Goal: Use online tool/utility

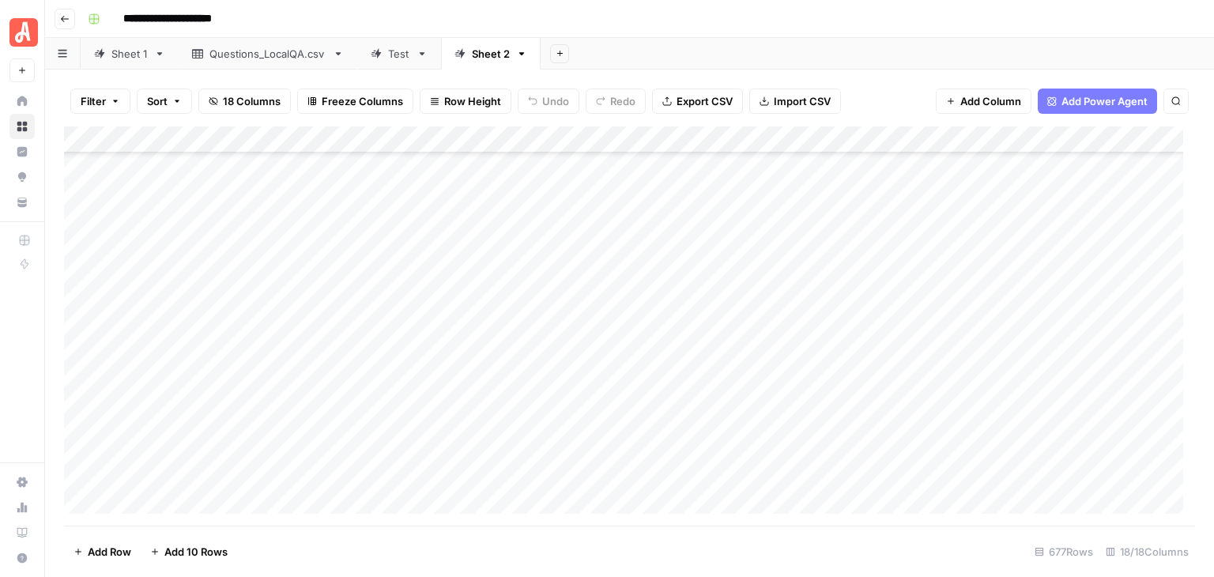
scroll to position [6284, 0]
click at [82, 247] on div "Add Column" at bounding box center [629, 325] width 1131 height 399
click at [77, 283] on div "Add Column" at bounding box center [629, 325] width 1131 height 399
click at [828, 137] on div "Add Column" at bounding box center [629, 325] width 1131 height 399
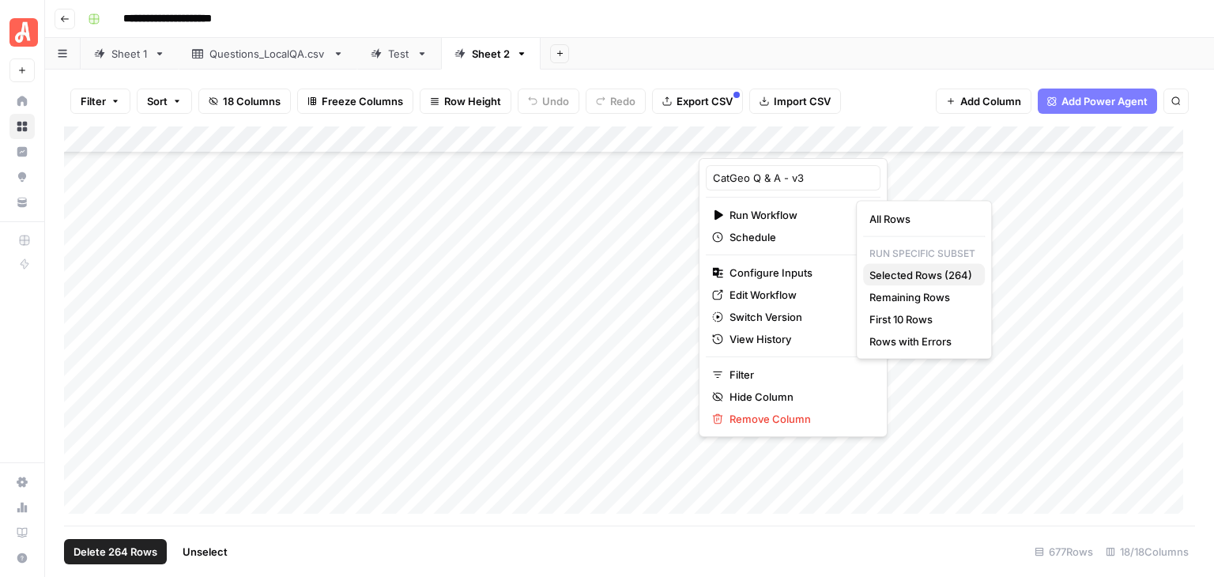
click at [917, 269] on span "Selected Rows (264)" at bounding box center [920, 275] width 103 height 16
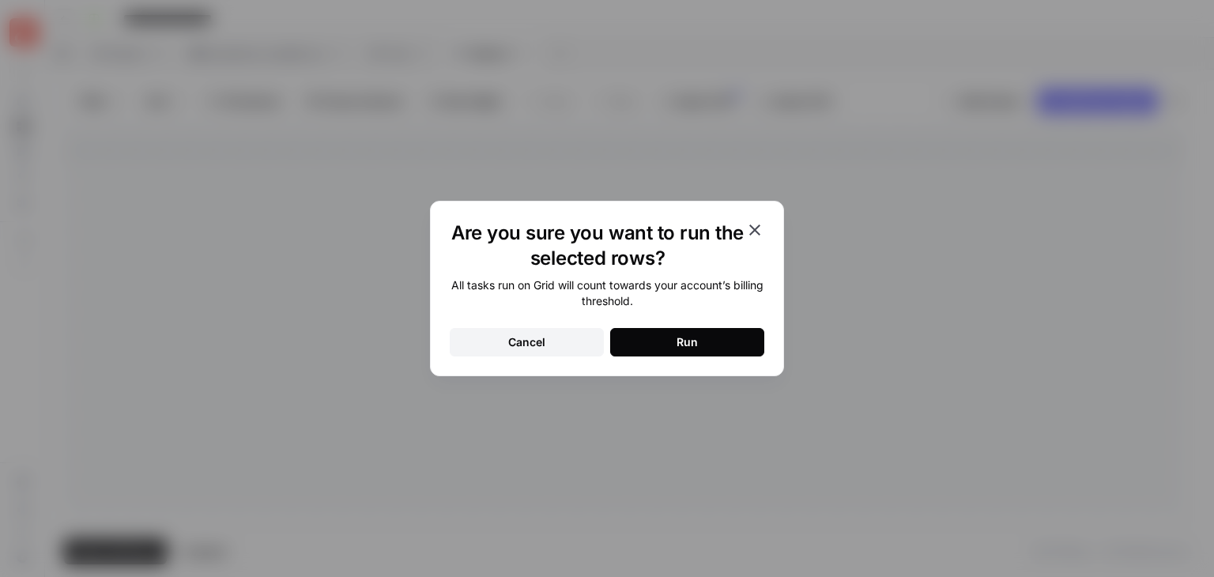
click at [705, 341] on button "Run" at bounding box center [687, 342] width 154 height 28
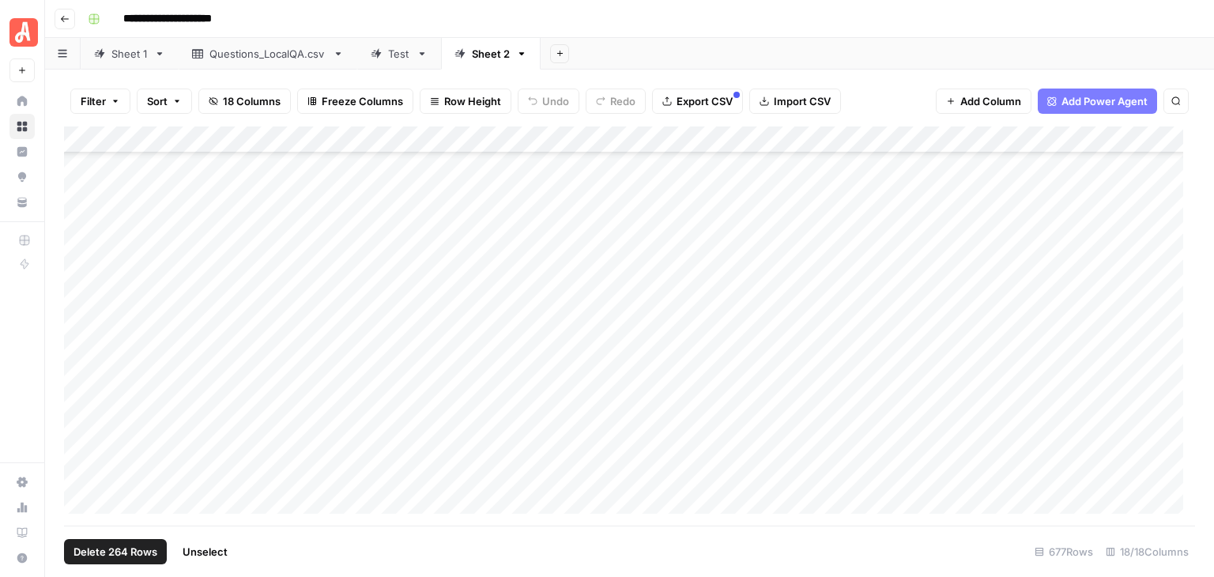
click at [216, 557] on span "Unselect" at bounding box center [205, 552] width 45 height 16
click at [191, 548] on span "Add 10 Rows" at bounding box center [195, 552] width 63 height 16
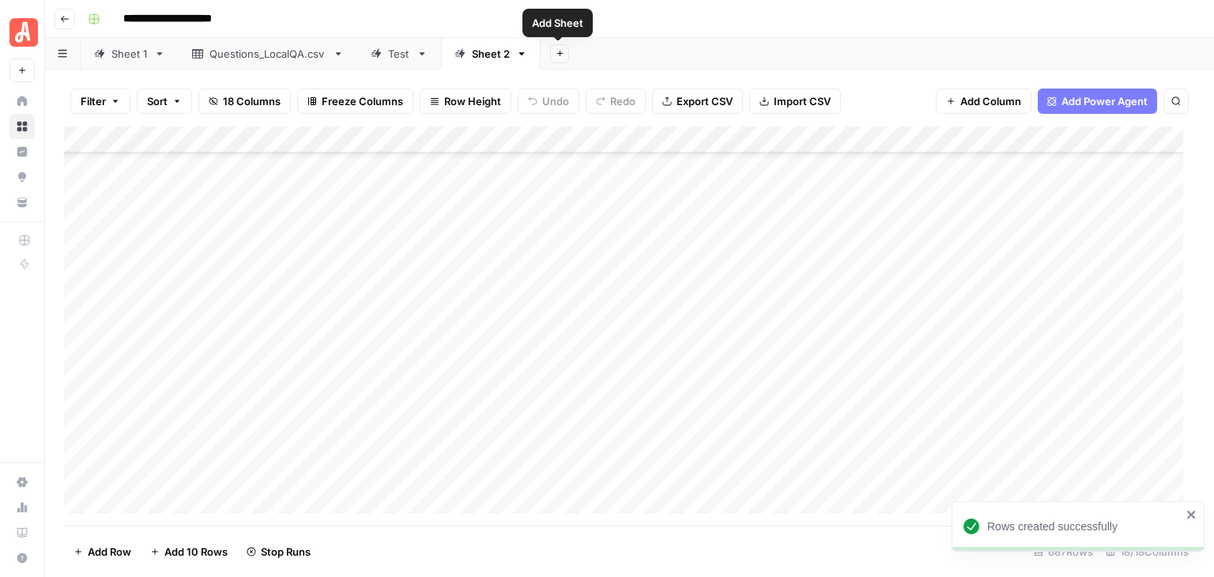
scroll to position [18124, 0]
click at [266, 226] on div "Add Column" at bounding box center [629, 325] width 1131 height 399
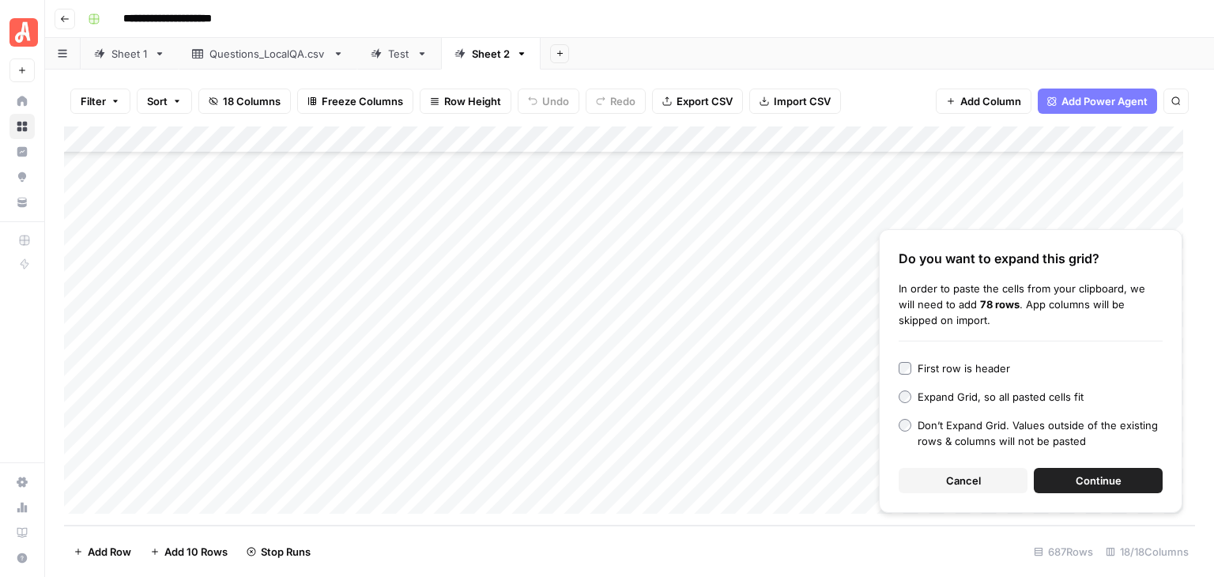
click at [1106, 484] on span "Continue" at bounding box center [1099, 481] width 46 height 16
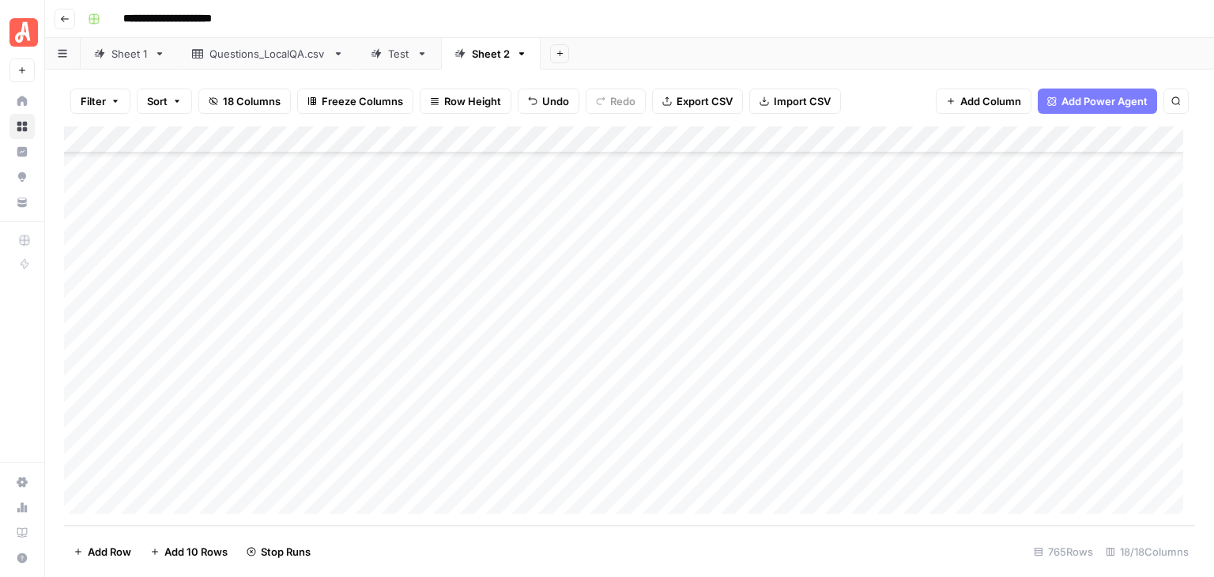
click at [193, 548] on span "Add 10 Rows" at bounding box center [195, 552] width 63 height 16
click at [258, 349] on div "Add Column" at bounding box center [629, 325] width 1131 height 399
click at [257, 315] on div "Add Column" at bounding box center [629, 325] width 1131 height 399
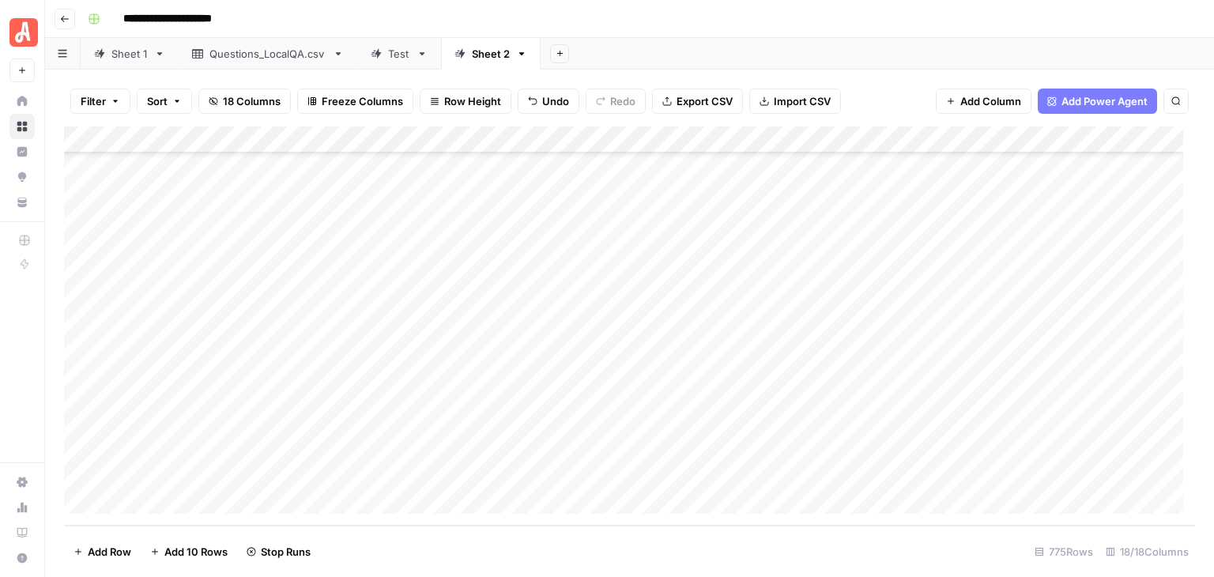
click at [212, 232] on div "Add Column" at bounding box center [629, 325] width 1131 height 399
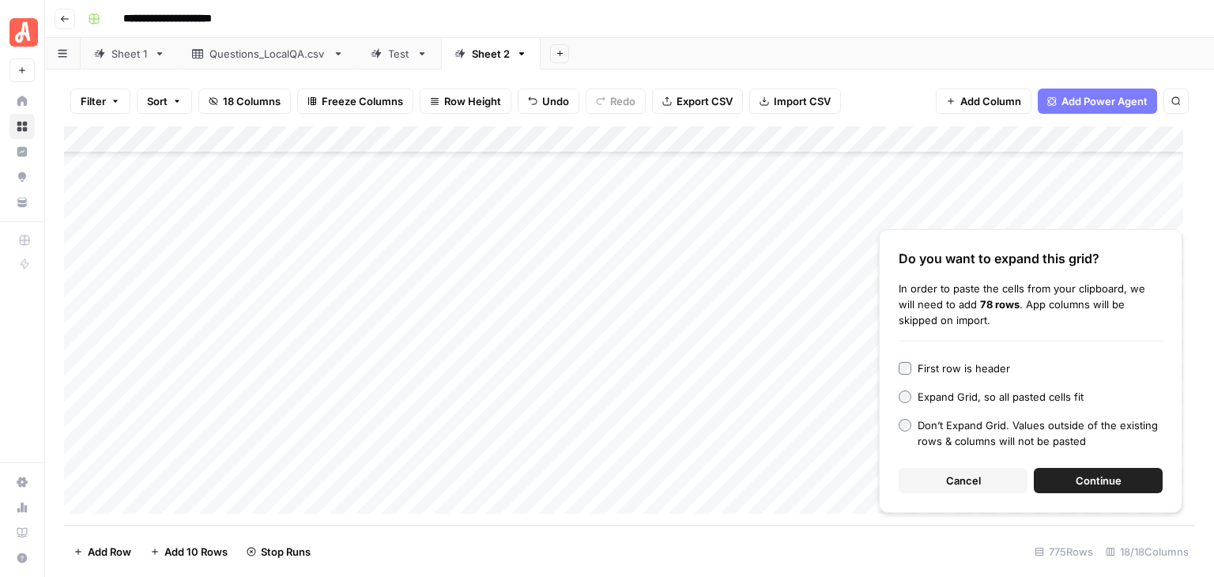
click at [1106, 482] on span "Continue" at bounding box center [1099, 481] width 46 height 16
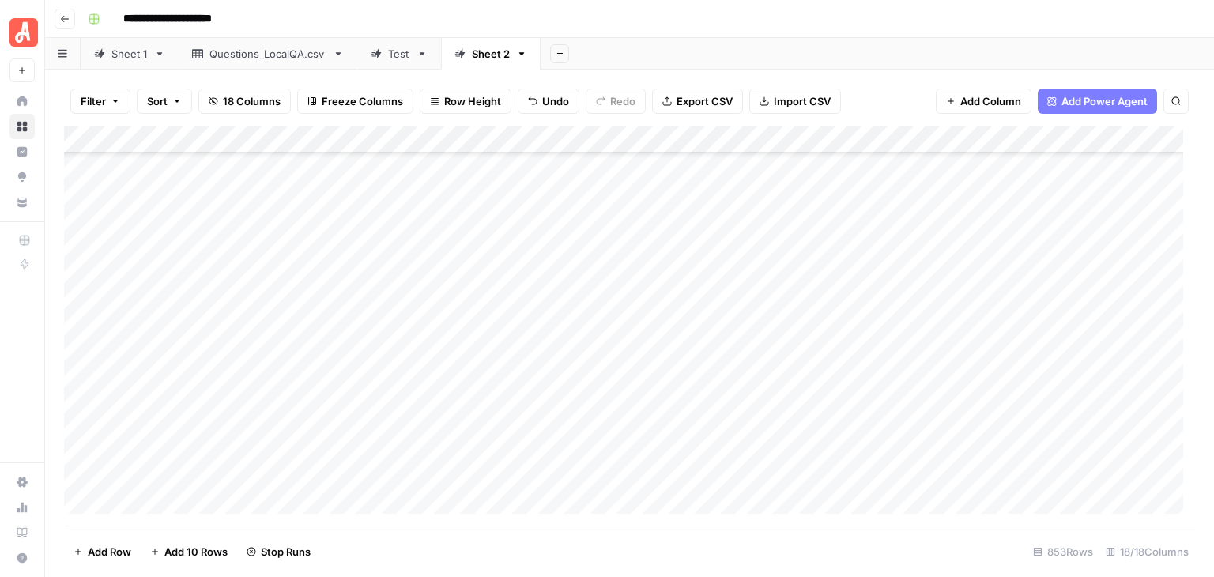
scroll to position [20450, 0]
click at [267, 300] on div "Add Column" at bounding box center [629, 325] width 1131 height 399
click at [266, 271] on div "Add Column" at bounding box center [629, 325] width 1131 height 399
click at [189, 546] on span "Add 10 Rows" at bounding box center [195, 552] width 63 height 16
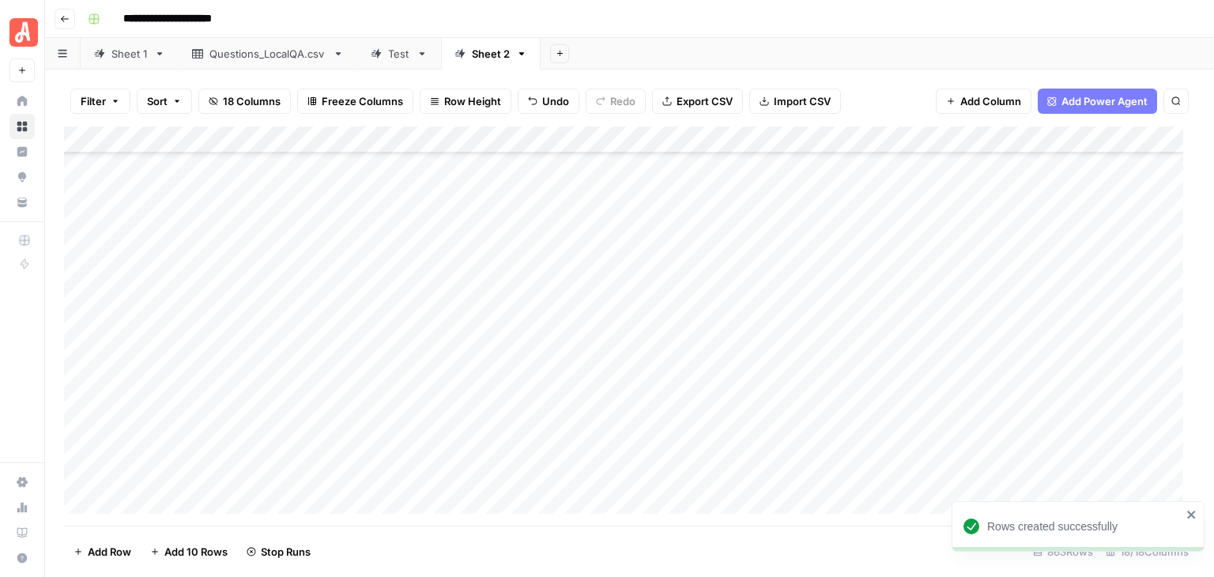
scroll to position [22853, 0]
click at [226, 233] on div "Add Column" at bounding box center [629, 325] width 1131 height 399
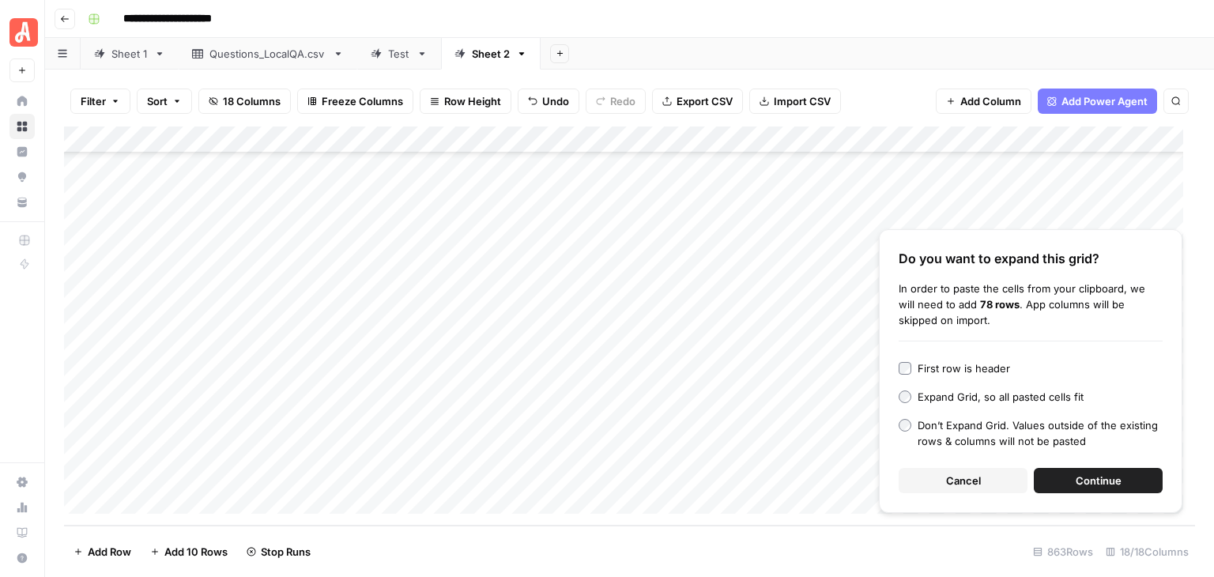
click at [1088, 484] on span "Continue" at bounding box center [1099, 481] width 46 height 16
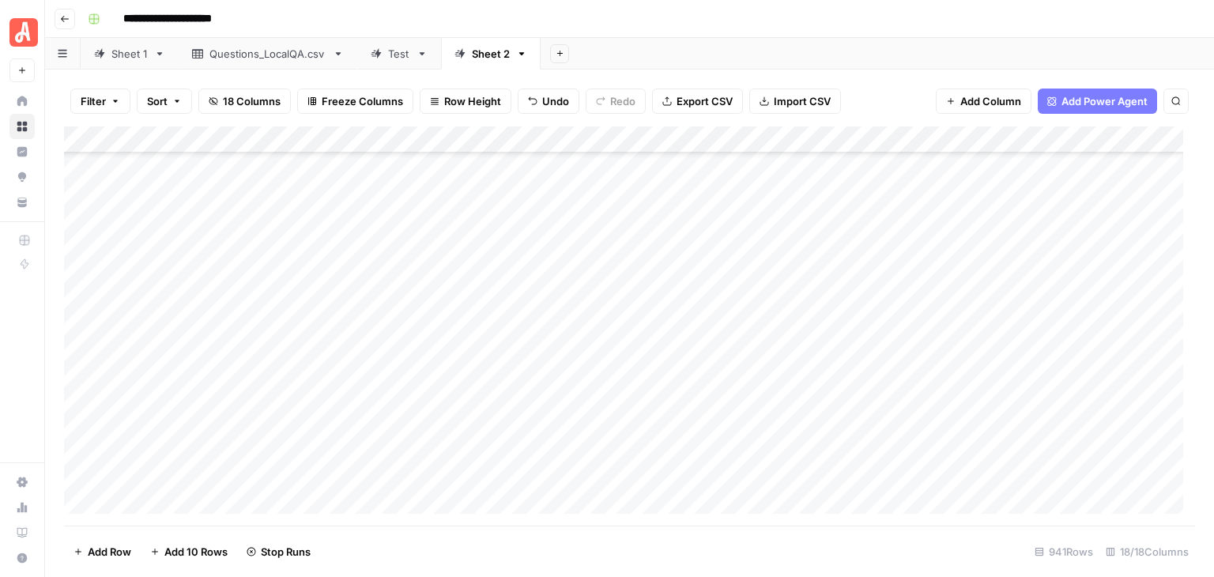
scroll to position [22815, 0]
click at [291, 292] on div "Add Column" at bounding box center [629, 325] width 1131 height 399
click at [291, 268] on div "Add Column" at bounding box center [629, 325] width 1131 height 399
click at [196, 550] on span "Add 10 Rows" at bounding box center [195, 552] width 63 height 16
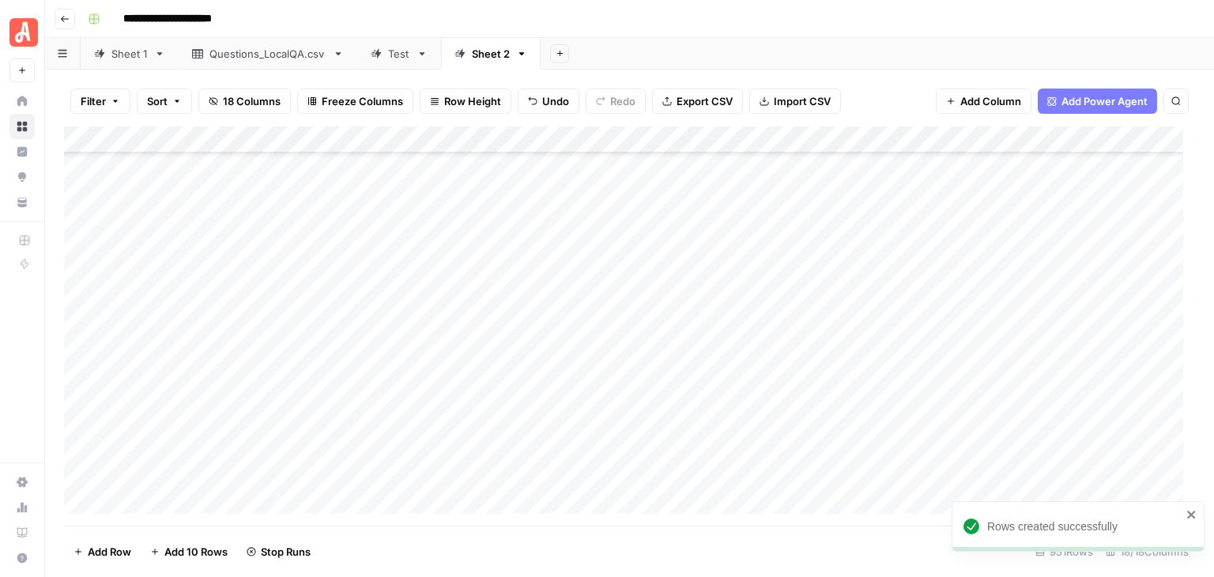
scroll to position [25217, 0]
click at [234, 234] on div "Add Column" at bounding box center [629, 325] width 1131 height 399
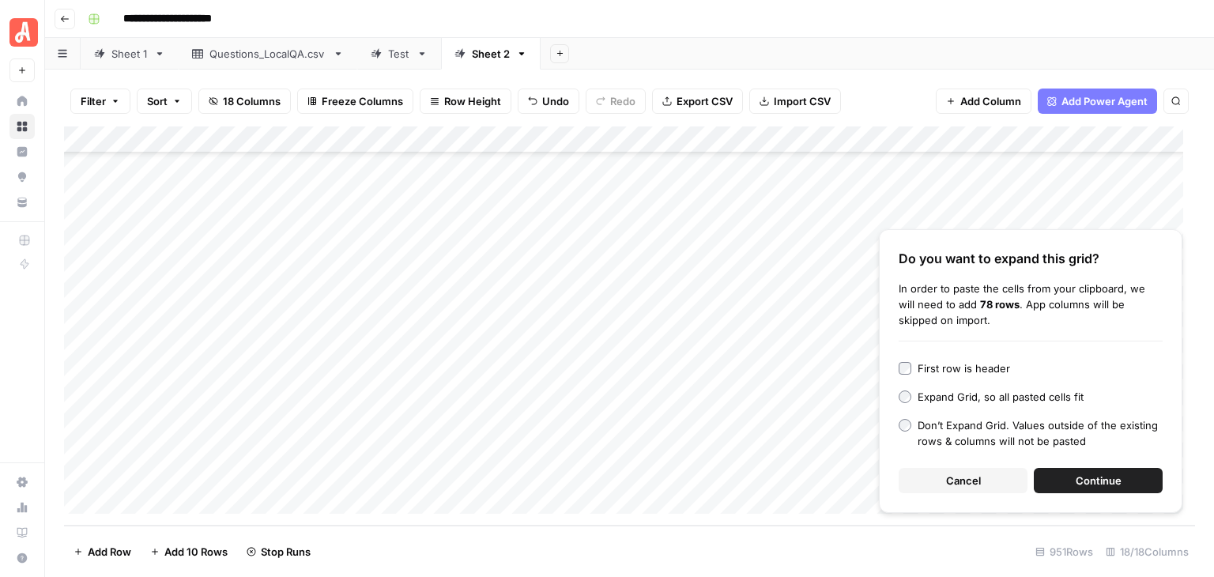
click at [1098, 480] on span "Continue" at bounding box center [1099, 481] width 46 height 16
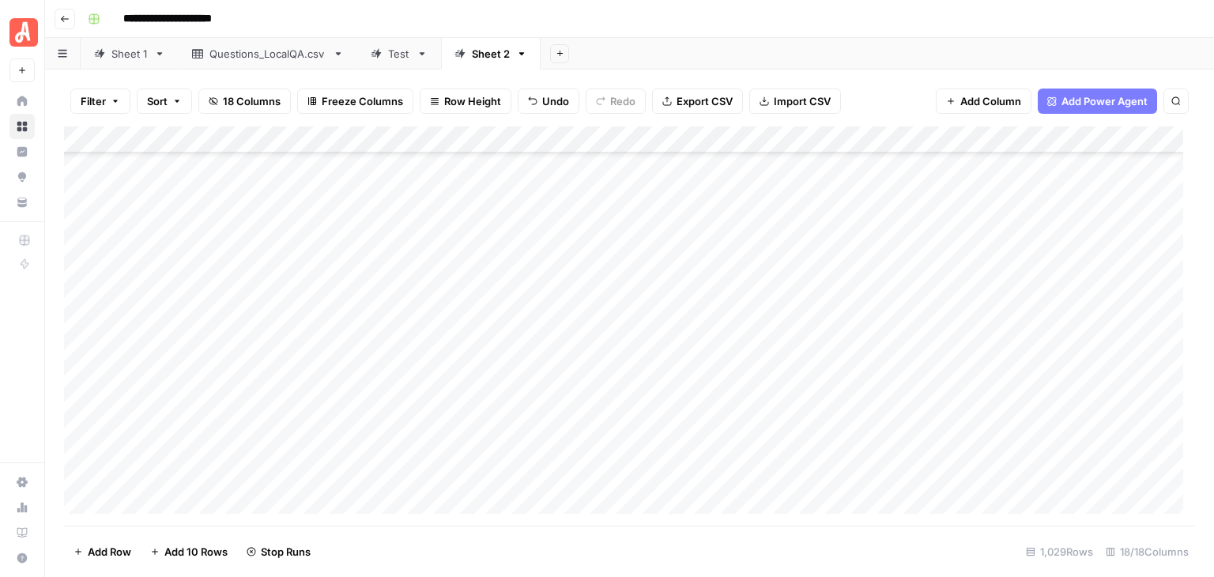
scroll to position [25179, 0]
click at [254, 284] on div "Add Column" at bounding box center [629, 325] width 1131 height 399
click at [266, 272] on div "Add Column" at bounding box center [629, 325] width 1131 height 399
click at [209, 554] on span "Add 10 Rows" at bounding box center [195, 552] width 63 height 16
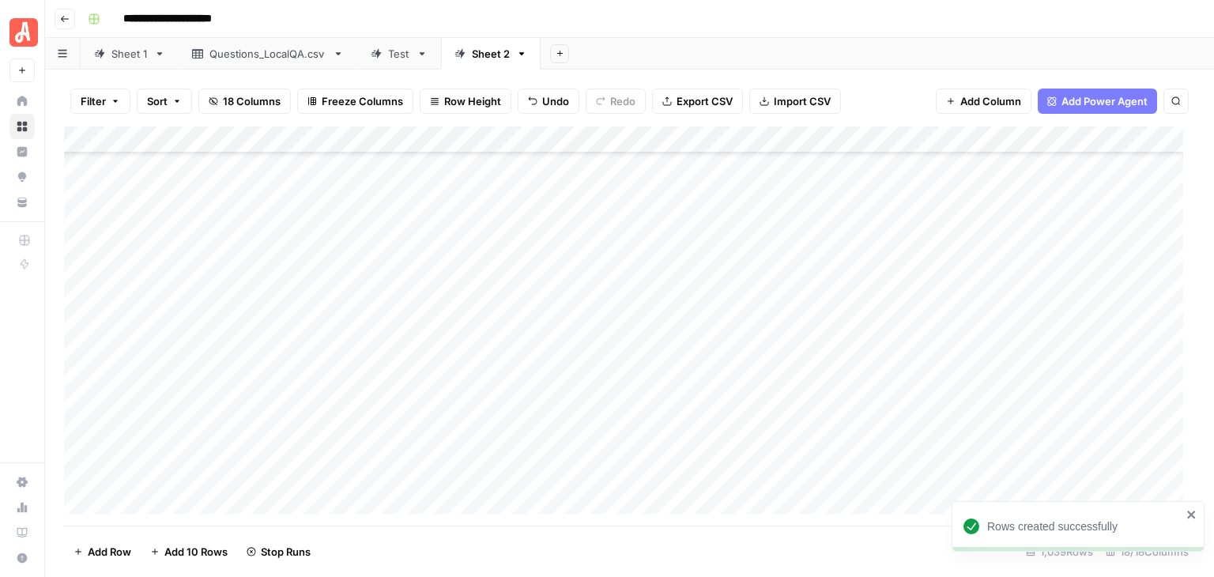
scroll to position [27582, 0]
click at [291, 228] on div "Add Column" at bounding box center [629, 325] width 1131 height 399
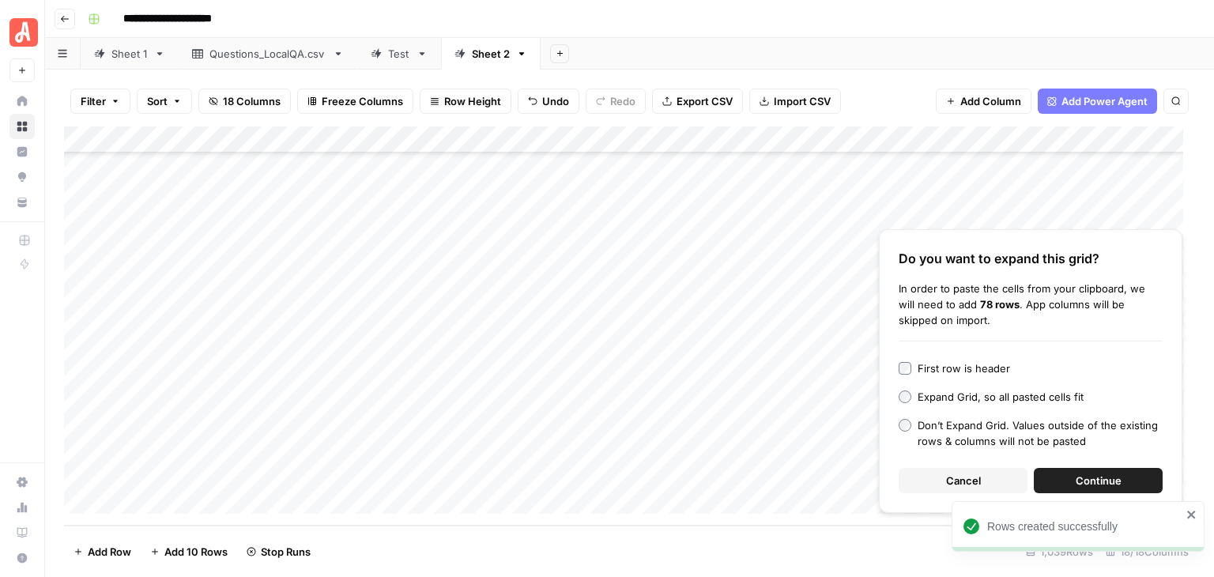
click at [1094, 477] on span "Continue" at bounding box center [1099, 481] width 46 height 16
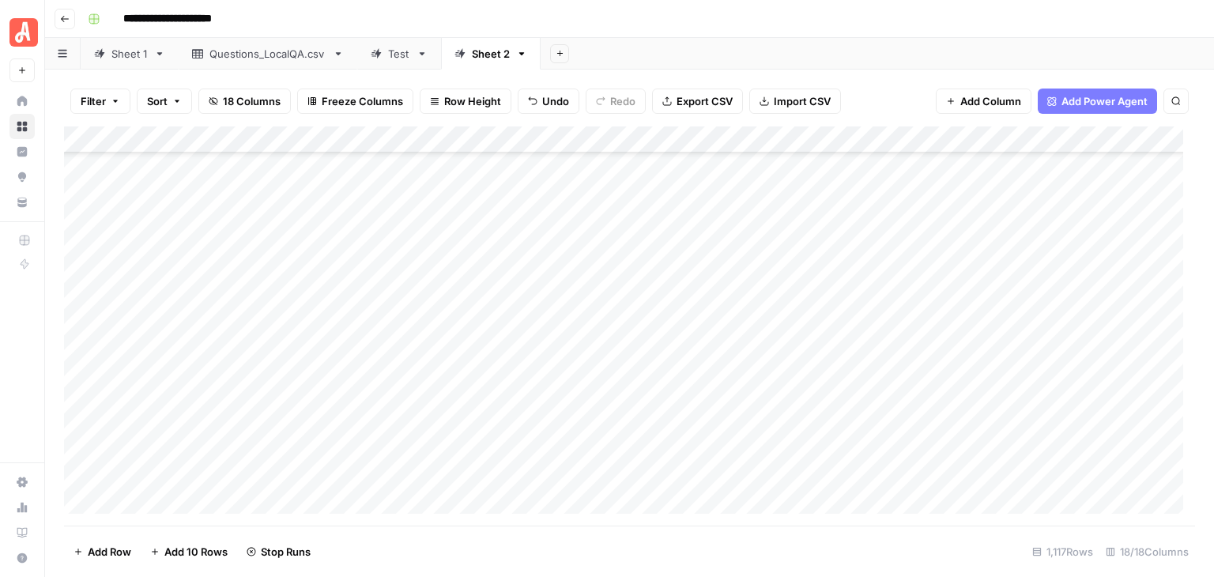
scroll to position [27544, 0]
click at [284, 302] on div "Add Column" at bounding box center [629, 325] width 1131 height 399
click at [272, 274] on div "Add Column" at bounding box center [629, 325] width 1131 height 399
click at [866, 26] on div "**********" at bounding box center [639, 18] width 1117 height 25
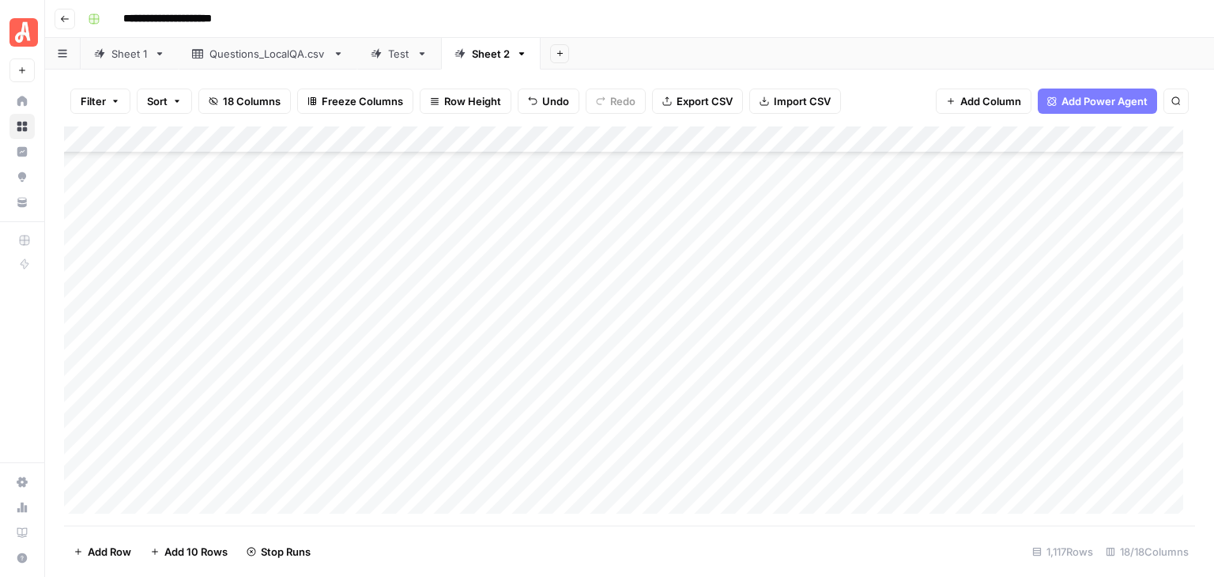
scroll to position [10553, 0]
